Goal: Task Accomplishment & Management: Complete application form

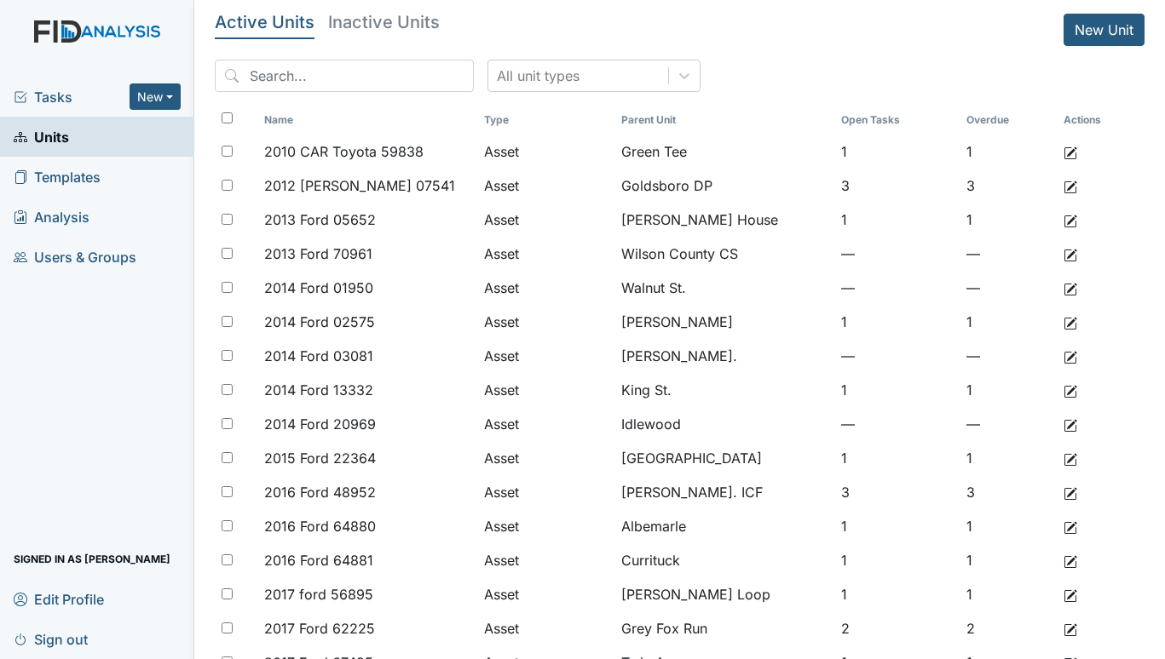
click at [53, 100] on span "Tasks" at bounding box center [72, 97] width 116 height 20
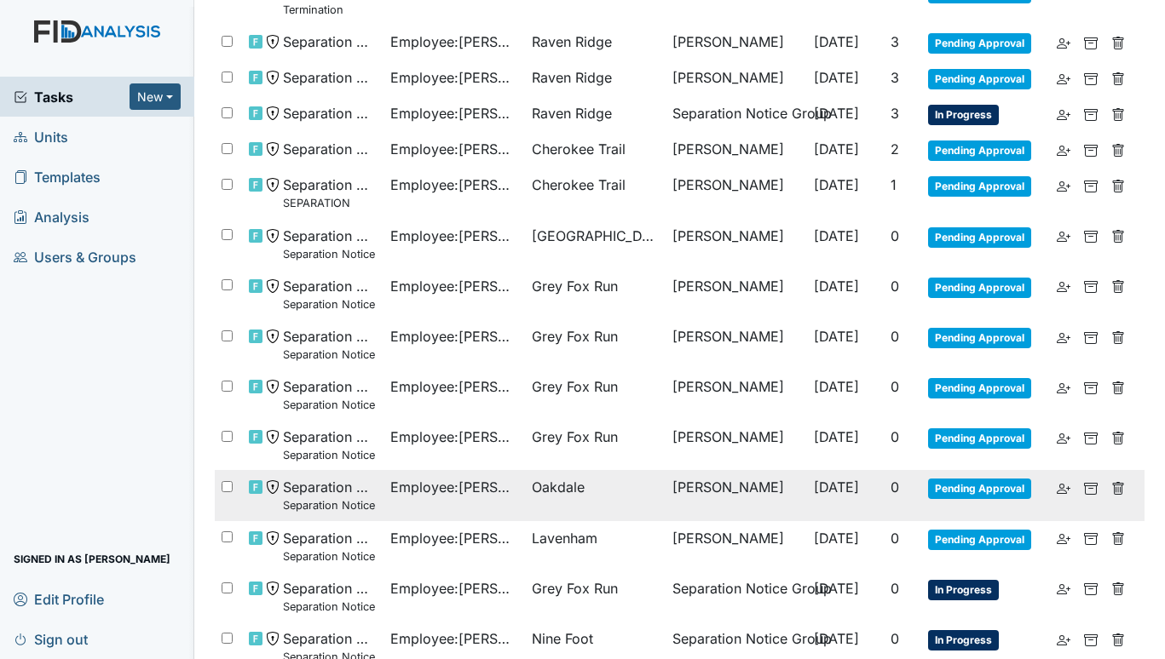
scroll to position [692, 0]
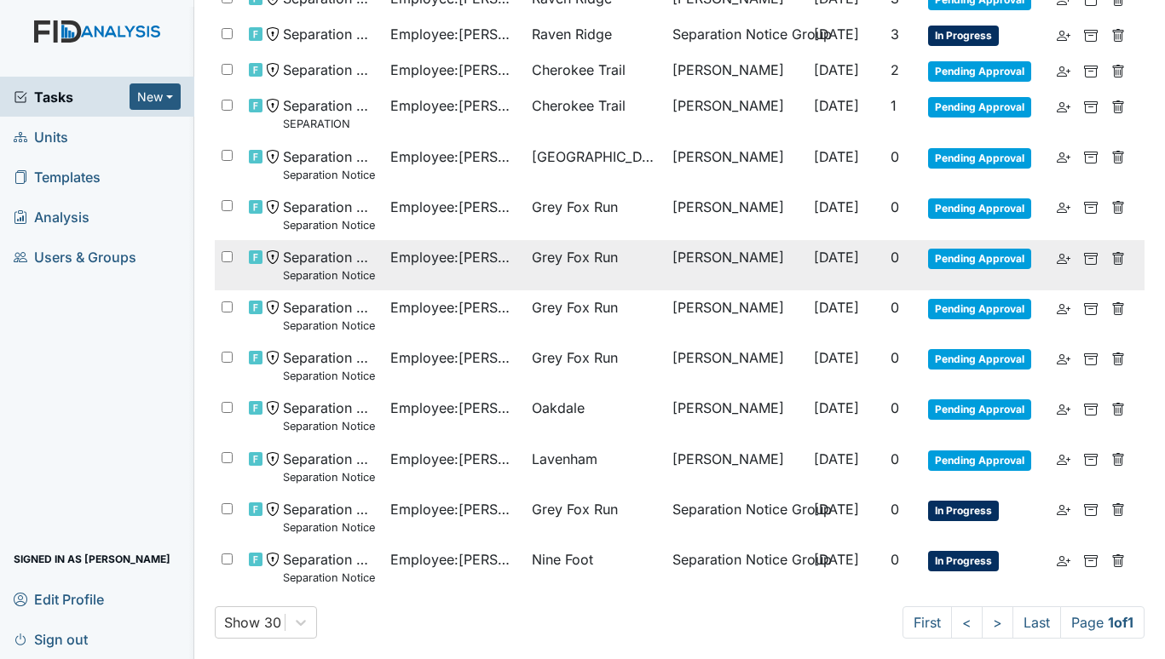
click at [611, 252] on span "Grey Fox Run" at bounding box center [575, 257] width 86 height 20
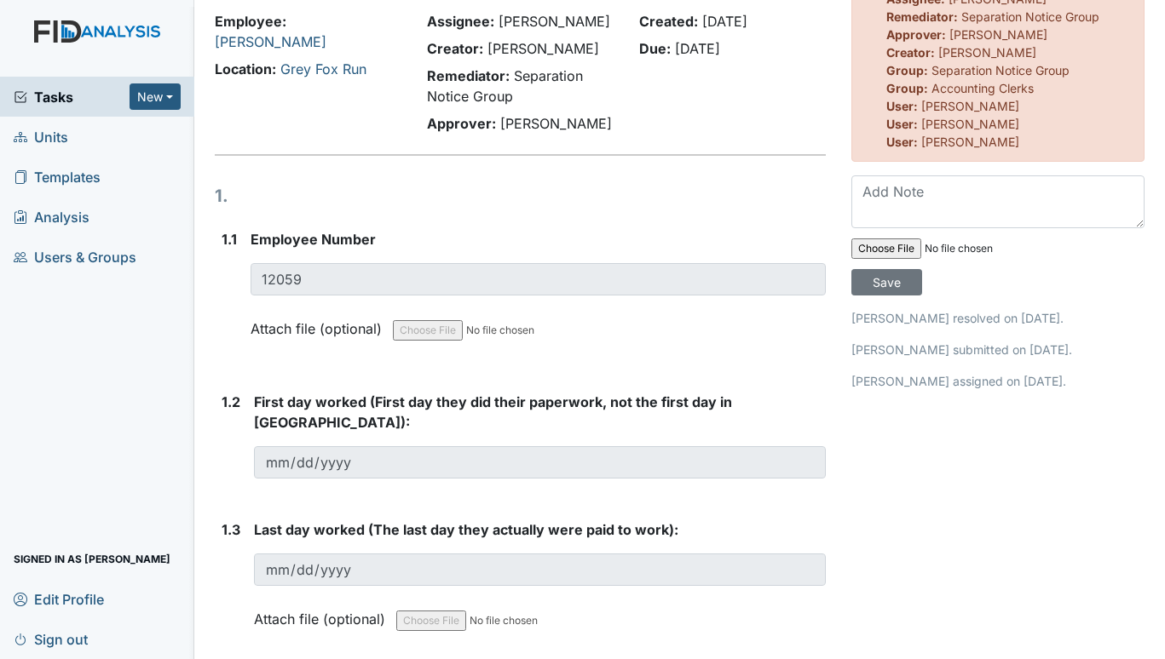
scroll to position [85, 0]
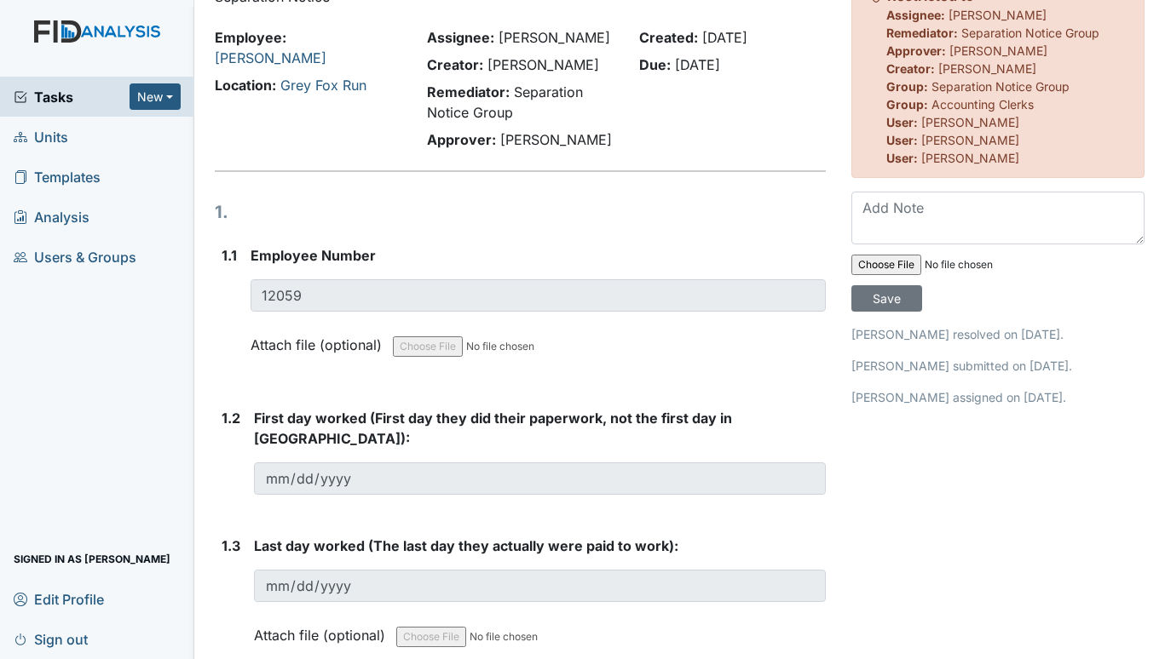
click at [149, 613] on link "Edit Profile" at bounding box center [97, 599] width 194 height 40
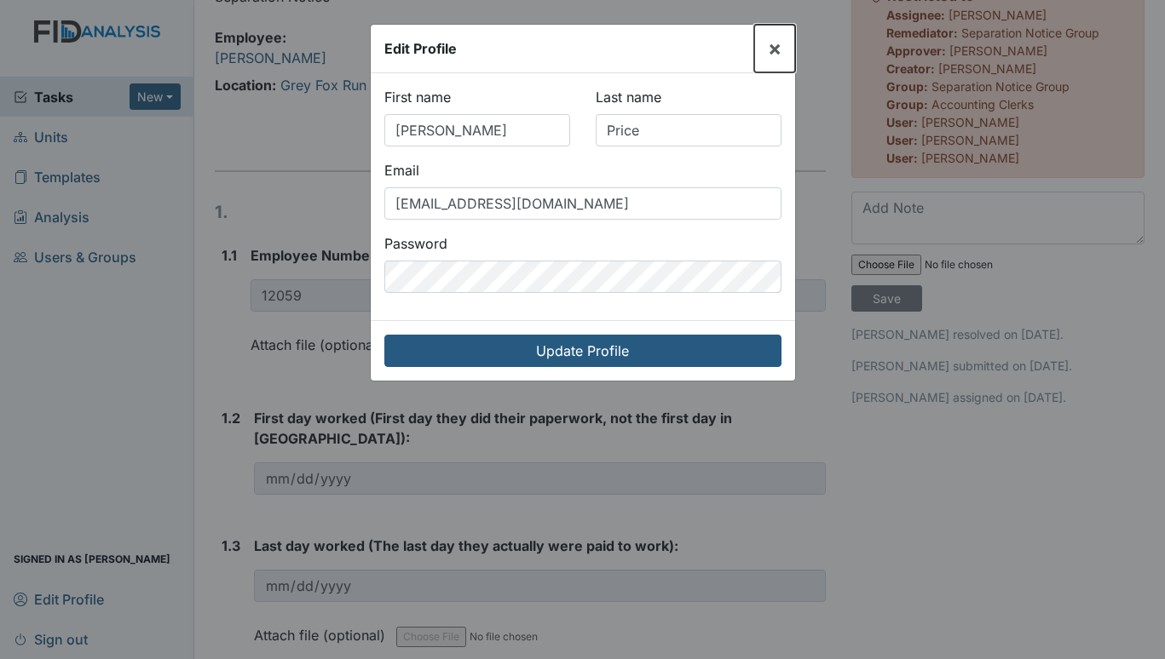
click at [778, 46] on span "×" at bounding box center [775, 48] width 14 height 25
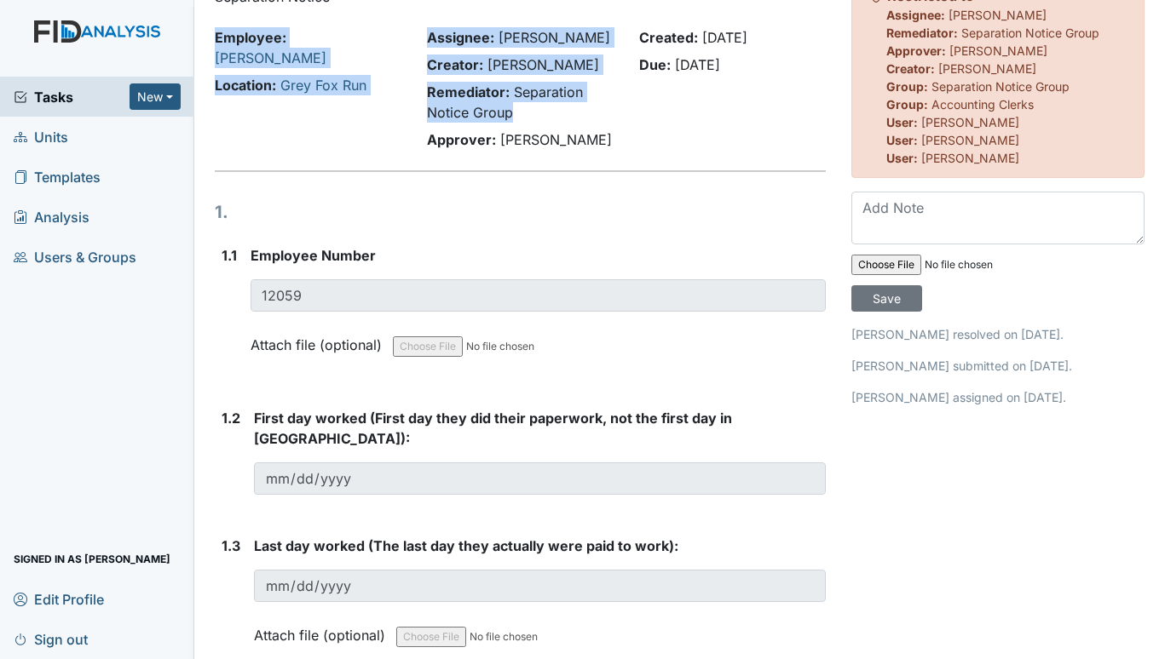
drag, startPoint x: 210, startPoint y: 28, endPoint x: 602, endPoint y: 109, distance: 400.2
click at [602, 109] on div "Employee: [PERSON_NAME] Location: Grey Fox Run Assignee: [PERSON_NAME] Creator:…" at bounding box center [520, 92] width 636 height 130
copy div "Employee: [PERSON_NAME] Location: Grey Fox Run Assignee: [PERSON_NAME] Creator:…"
drag, startPoint x: 90, startPoint y: 416, endPoint x: 102, endPoint y: 415, distance: 12.0
click at [90, 416] on div "Tasks New Form Inspection Document Bundle Units Templates Analysis Users & Grou…" at bounding box center [97, 368] width 194 height 583
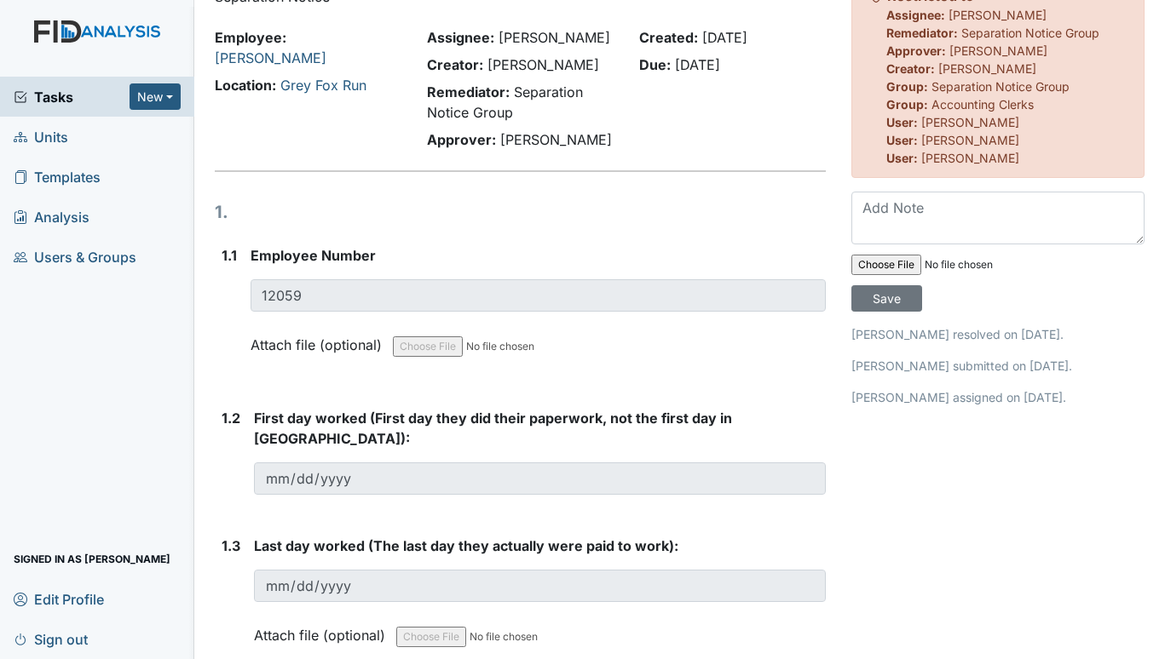
drag, startPoint x: 827, startPoint y: 334, endPoint x: 1111, endPoint y: 336, distance: 283.7
drag, startPoint x: 953, startPoint y: 331, endPoint x: 853, endPoint y: 498, distance: 194.9
drag, startPoint x: 839, startPoint y: 330, endPoint x: 1123, endPoint y: 328, distance: 283.7
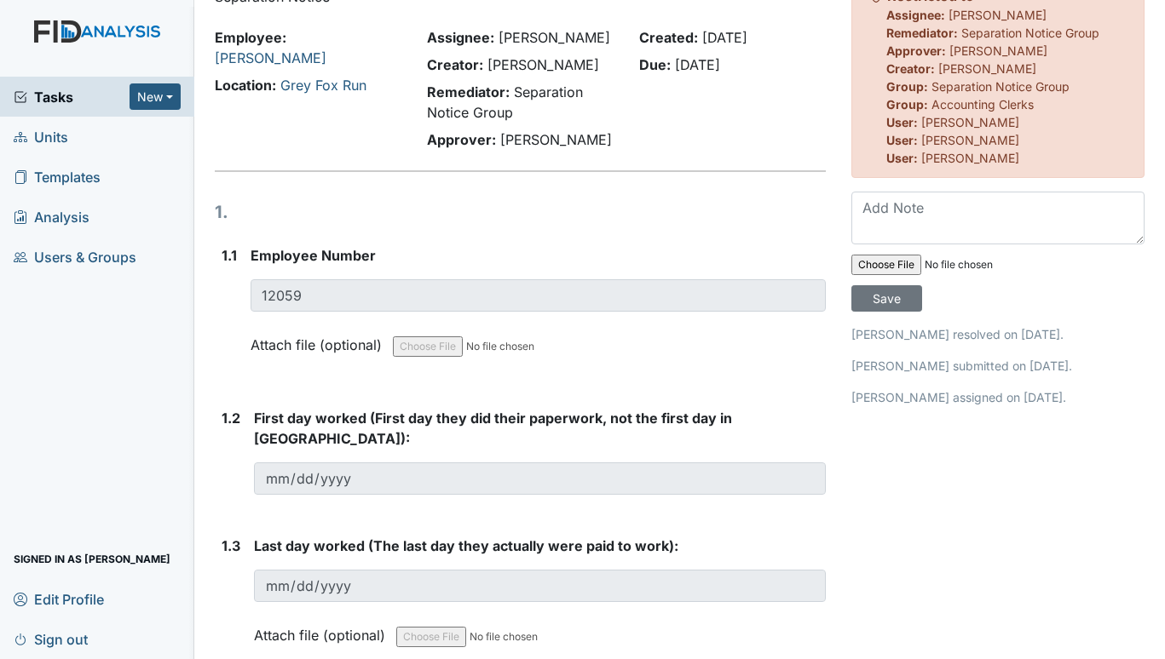
copy p "[PERSON_NAME] resolved on [DATE]."
drag, startPoint x: 121, startPoint y: 352, endPoint x: 121, endPoint y: 363, distance: 11.1
click at [121, 352] on div "Tasks New Form Inspection Document Bundle Units Templates Analysis Users & Grou…" at bounding box center [97, 368] width 194 height 583
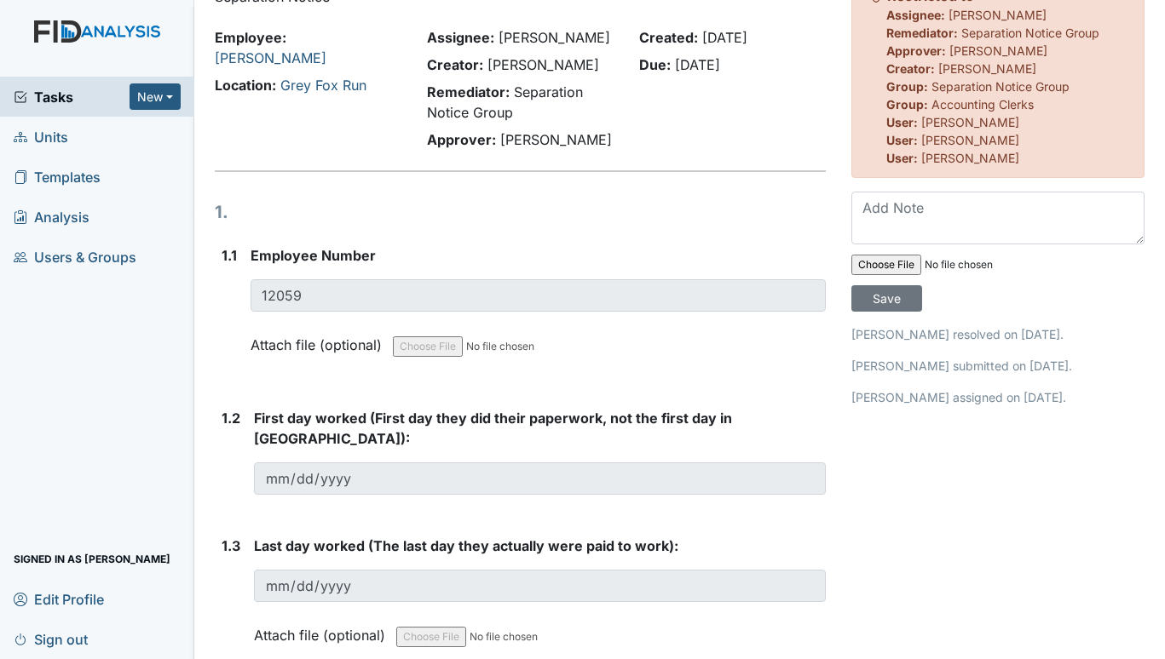
click at [239, 458] on div "1.2 First day worked (First day they did their paperwork, not the first day in …" at bounding box center [520, 458] width 611 height 101
click at [442, 475] on form "First day worked (First day they did their paperwork, not the first day in [GEO…" at bounding box center [540, 458] width 572 height 101
click at [176, 462] on div "Tasks New Form Inspection Document Bundle Units Templates Analysis Users & Grou…" at bounding box center [582, 329] width 1165 height 659
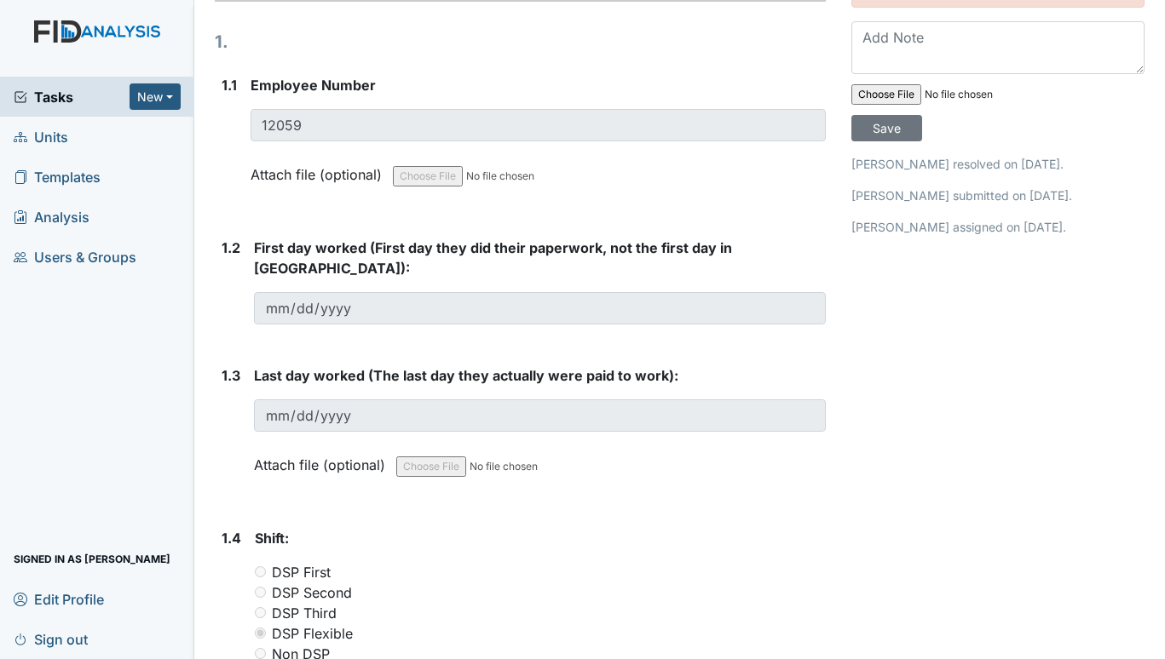
click at [389, 306] on form "First day worked (First day they did their paperwork, not the first day in [GEO…" at bounding box center [540, 288] width 572 height 101
click at [246, 286] on div "1.2 First day worked (First day they did their paperwork, not the first day in …" at bounding box center [520, 288] width 611 height 101
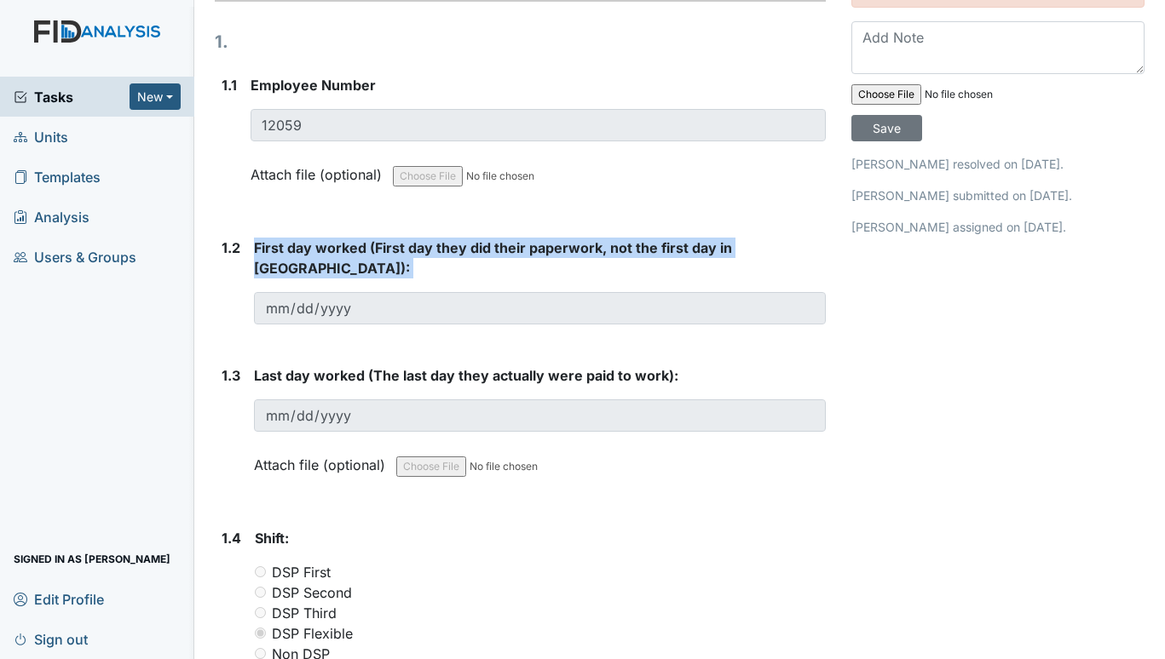
click at [437, 296] on div "1.2 First day worked (First day they did their paperwork, not the first day in …" at bounding box center [520, 288] width 611 height 101
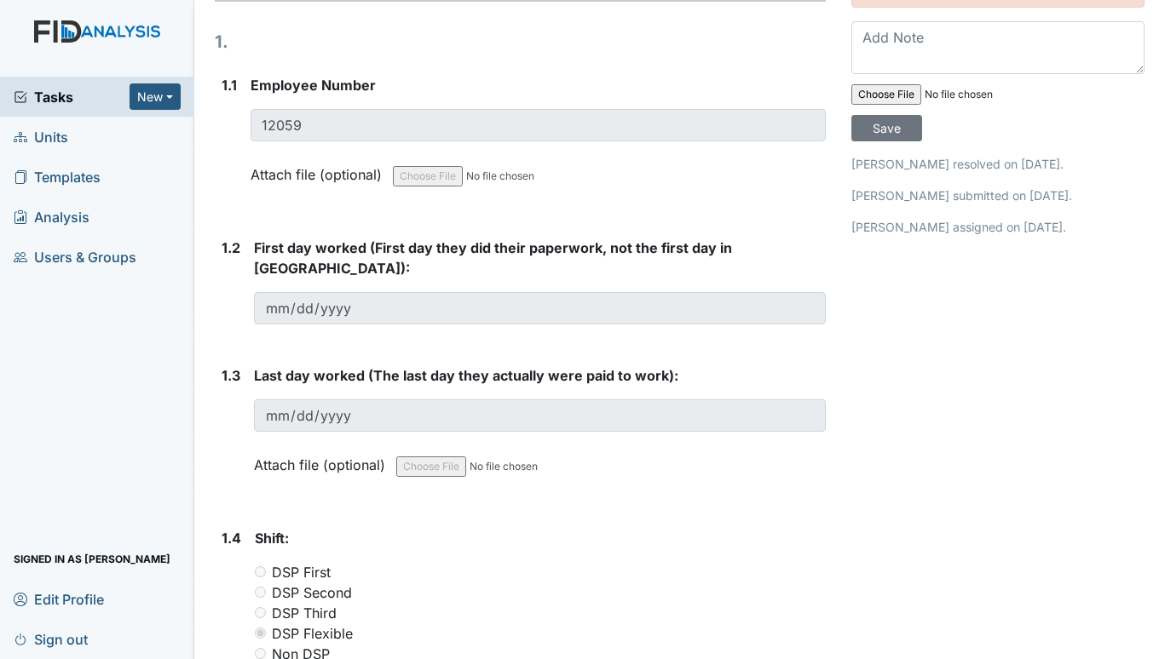
click at [615, 624] on div "DSP Flexible" at bounding box center [540, 634] width 571 height 20
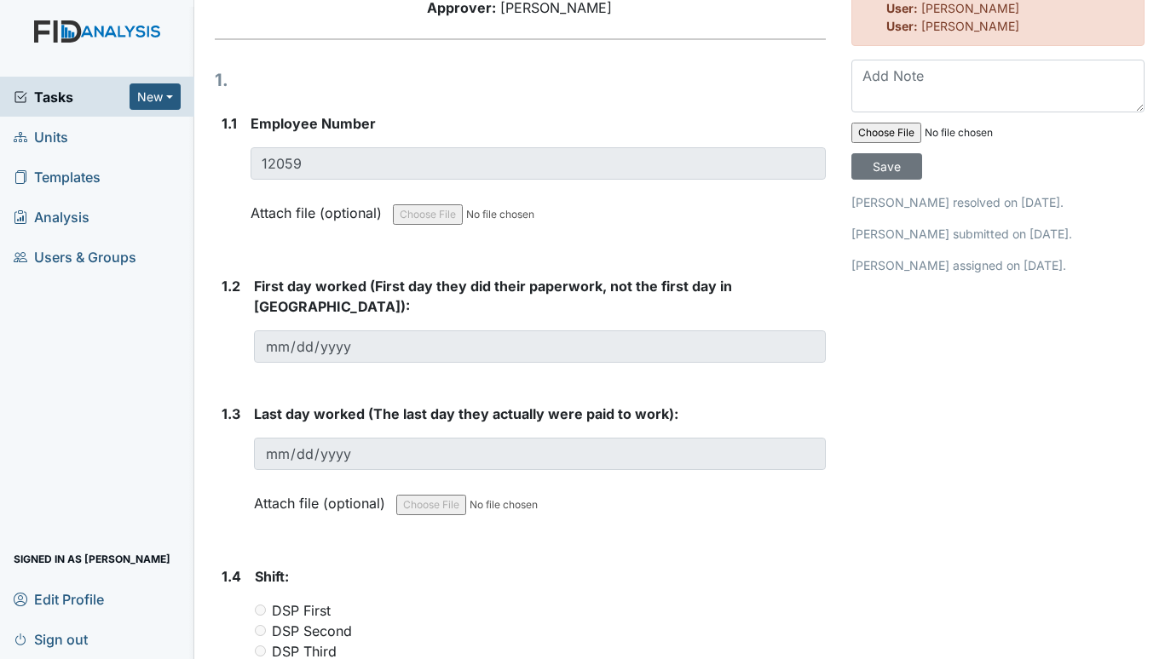
scroll to position [0, 0]
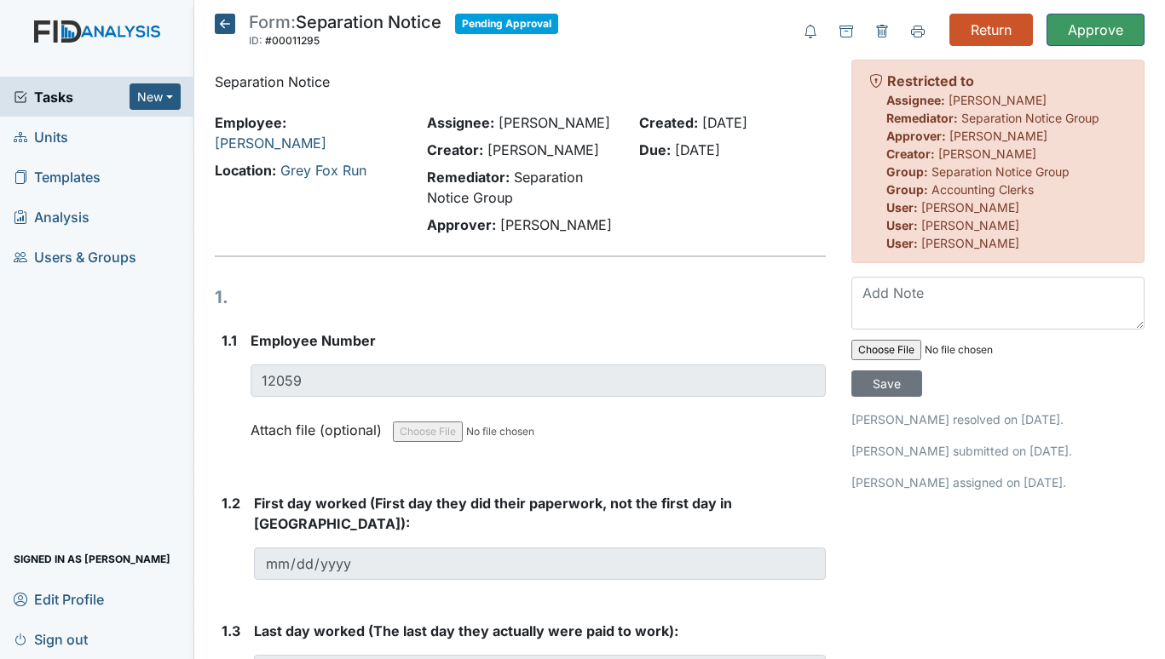
click at [47, 139] on span "Units" at bounding box center [41, 137] width 55 height 26
